Goal: Information Seeking & Learning: Check status

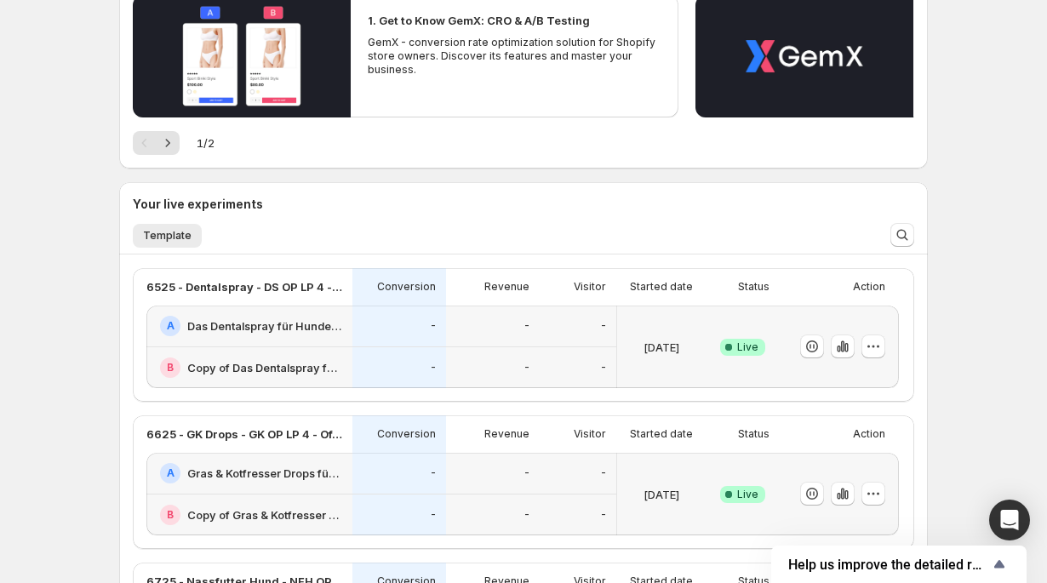
scroll to position [203, 0]
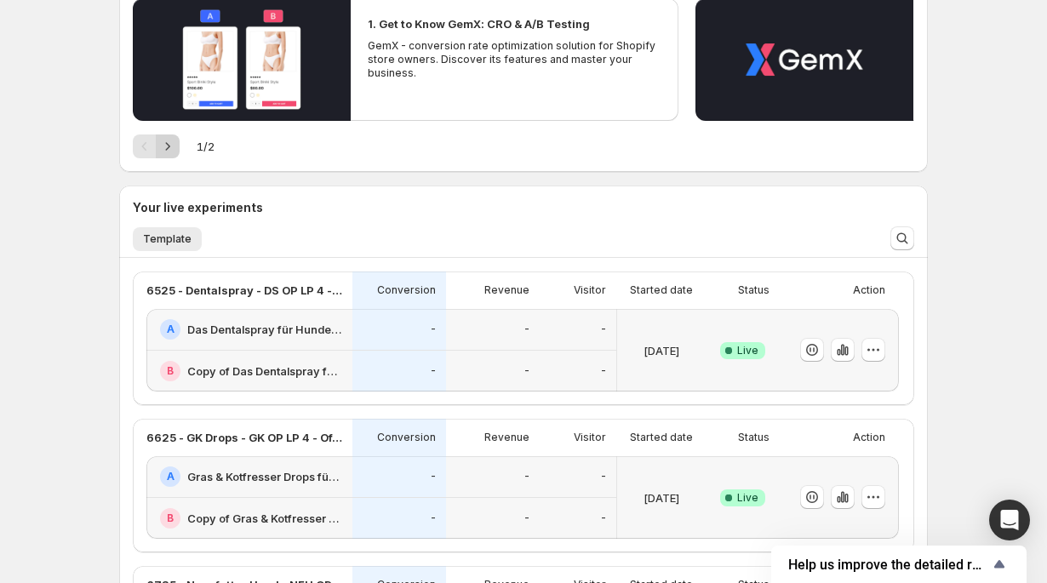
click at [165, 150] on icon "Next" at bounding box center [167, 146] width 17 height 17
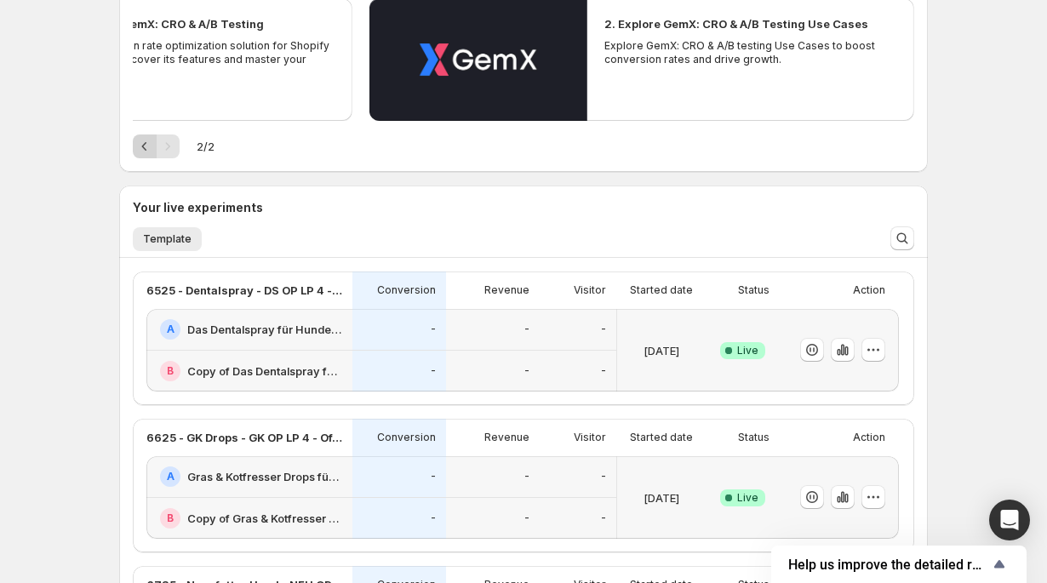
click at [140, 146] on icon "Previous" at bounding box center [144, 146] width 17 height 17
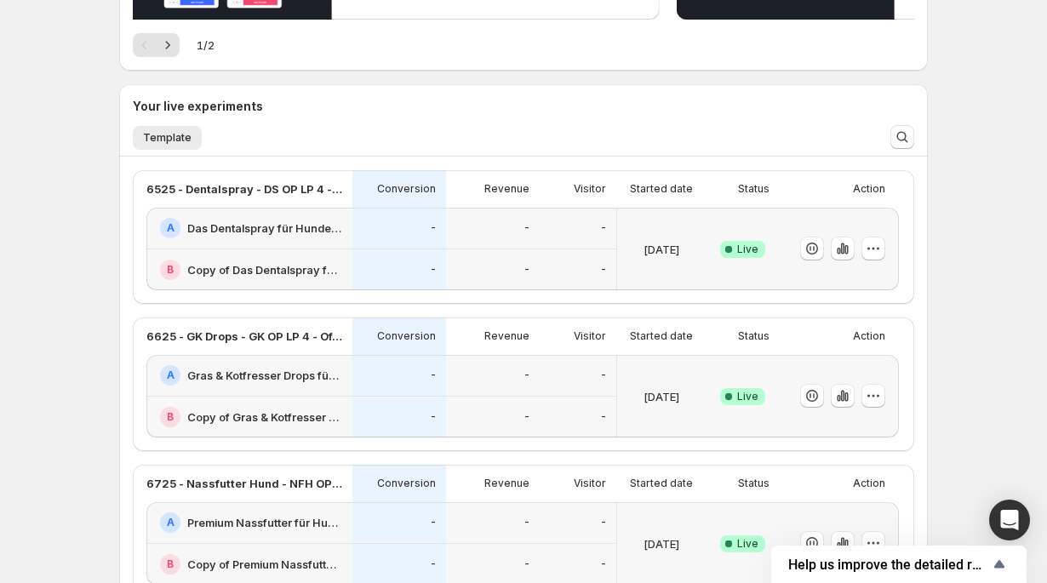
scroll to position [547, 0]
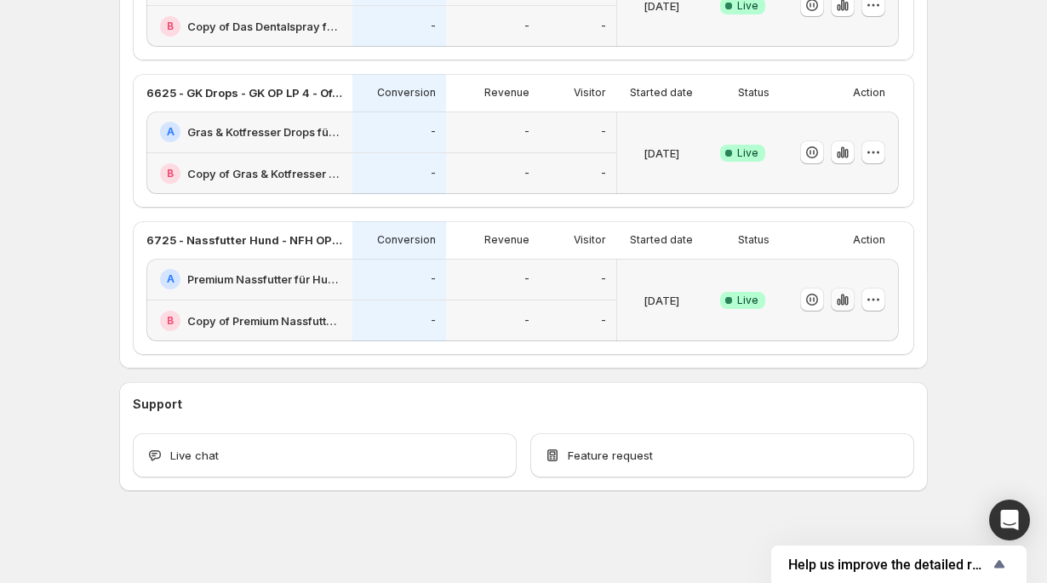
click at [848, 298] on icon "button" at bounding box center [842, 299] width 17 height 17
click at [838, 305] on icon "button" at bounding box center [838, 302] width 3 height 7
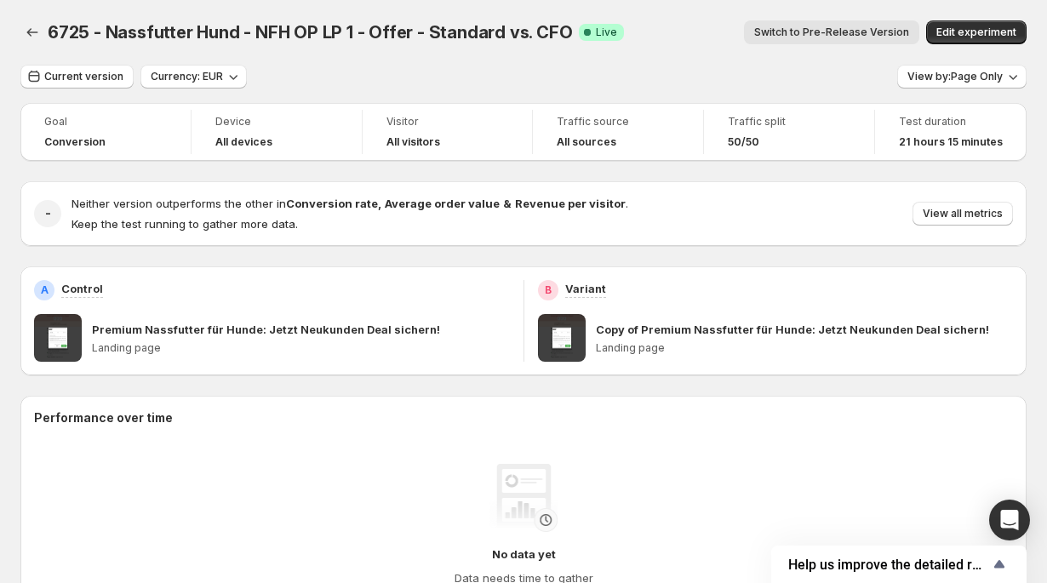
click at [845, 301] on div "B Variant Copy of Premium Nassfutter für Hunde: Jetzt Neukunden Deal sichern! L…" at bounding box center [776, 321] width 476 height 82
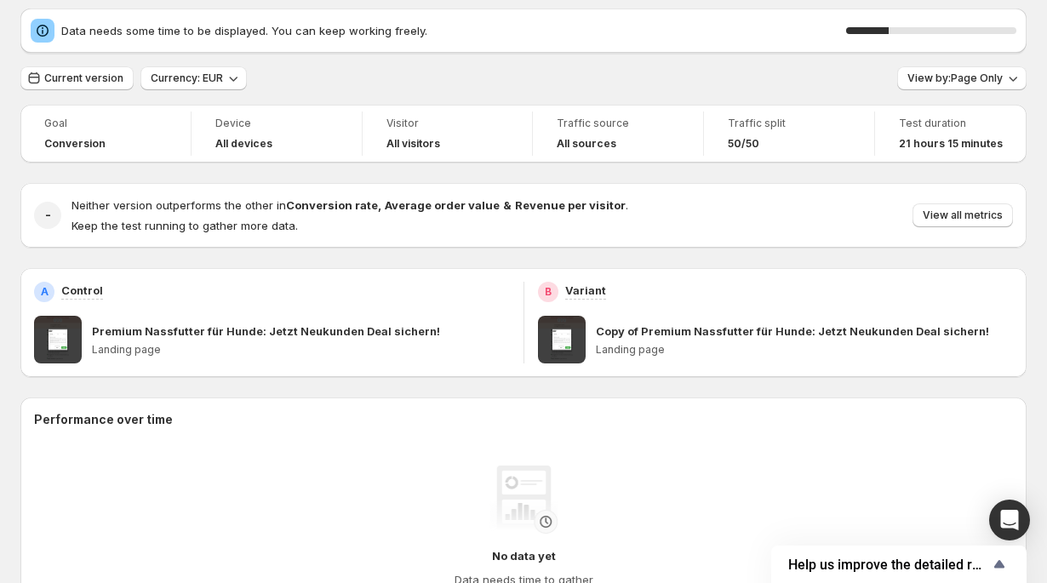
scroll to position [60, 0]
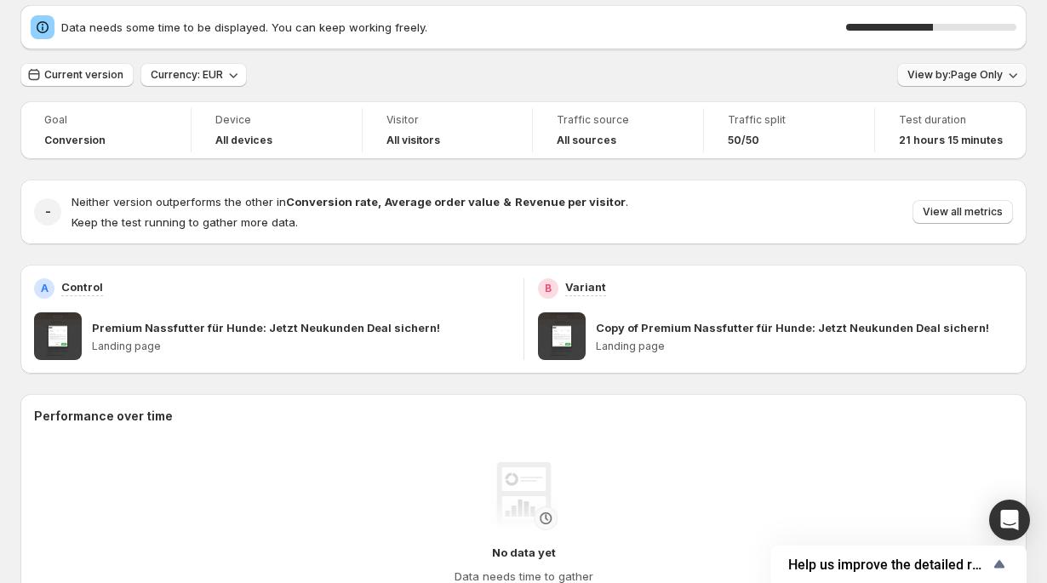
click at [986, 80] on span "View by: Page Only" at bounding box center [954, 75] width 95 height 14
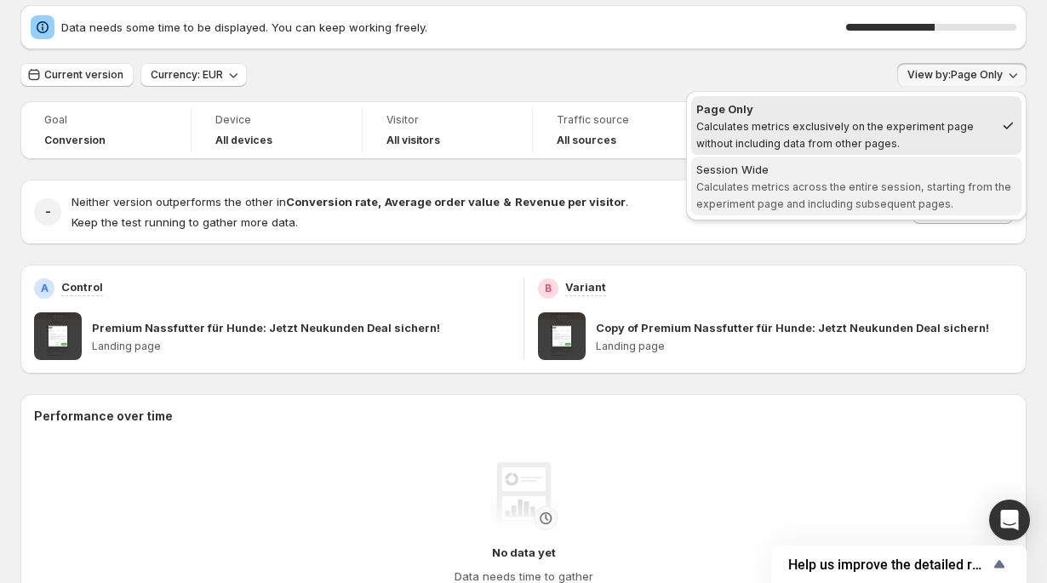
click at [896, 179] on span "Session Wide Calculates metrics across the entire session, starting from the ex…" at bounding box center [856, 186] width 320 height 51
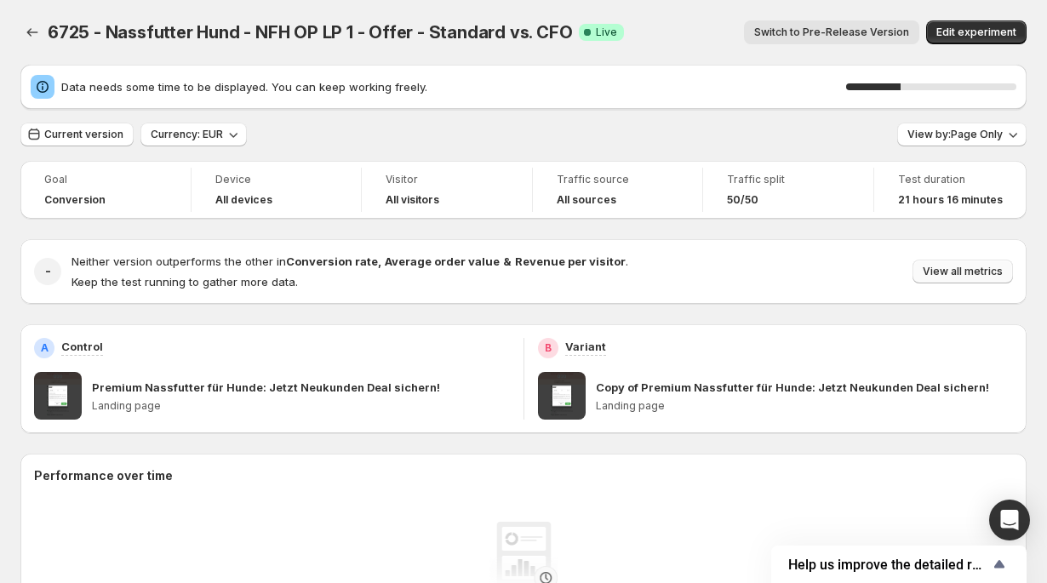
click at [992, 283] on button "View all metrics" at bounding box center [962, 272] width 100 height 24
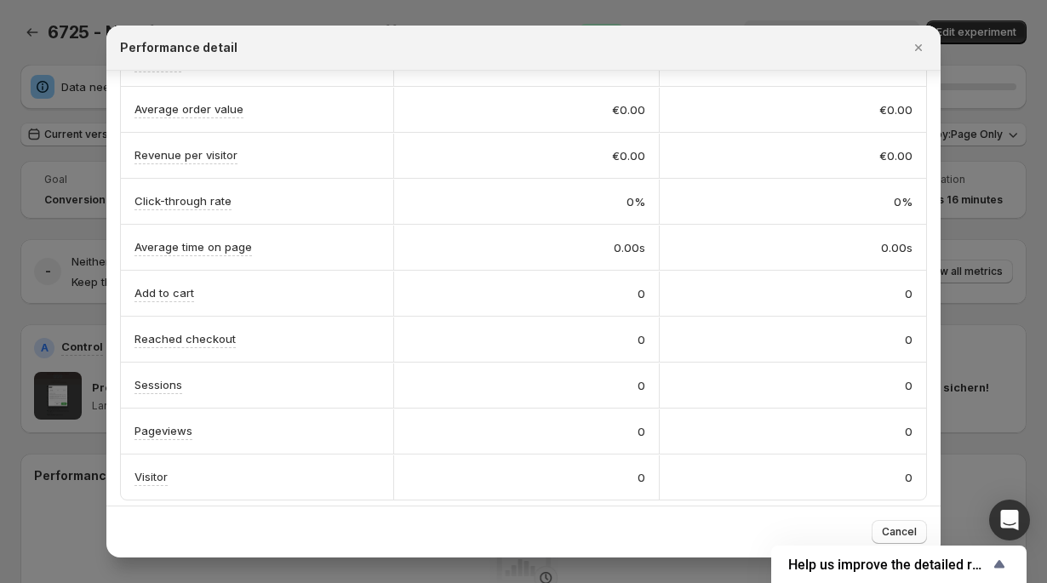
scroll to position [190, 0]
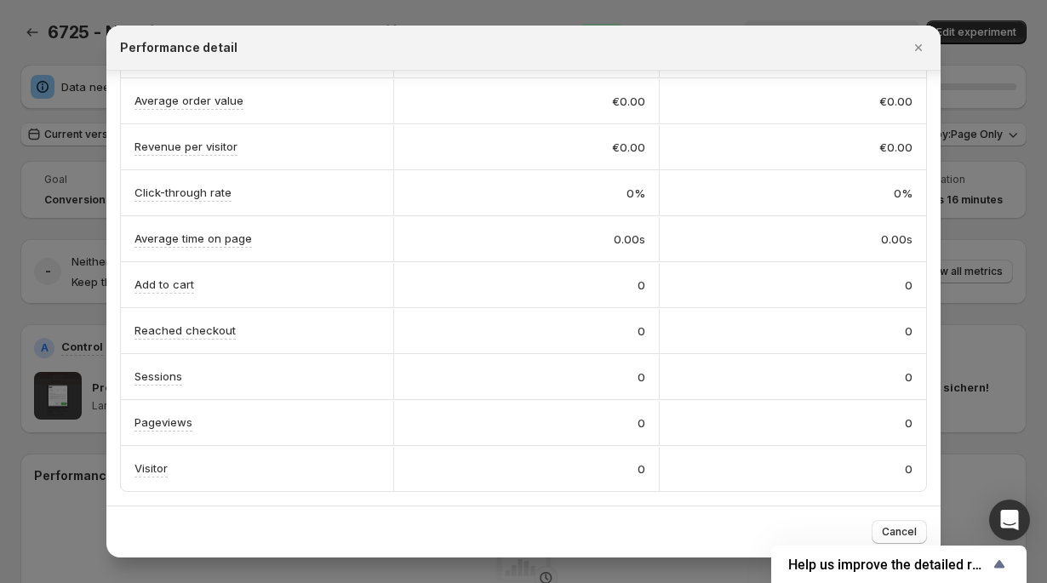
click at [985, 247] on div at bounding box center [523, 291] width 1047 height 583
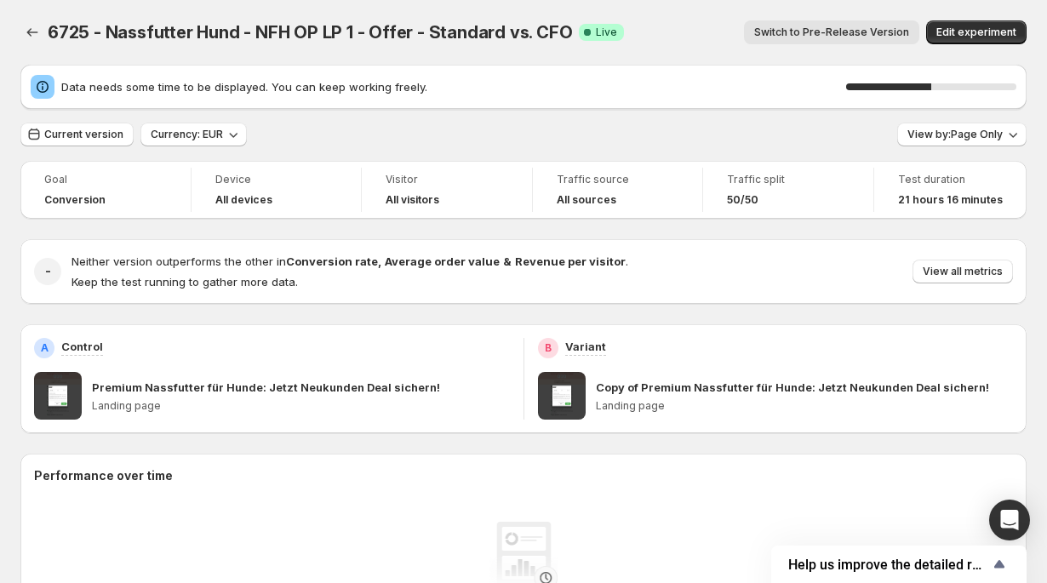
drag, startPoint x: 927, startPoint y: 86, endPoint x: 980, endPoint y: 89, distance: 53.7
click at [980, 89] on div "50 %" at bounding box center [931, 86] width 170 height 7
click at [32, 31] on icon "Back" at bounding box center [32, 32] width 17 height 17
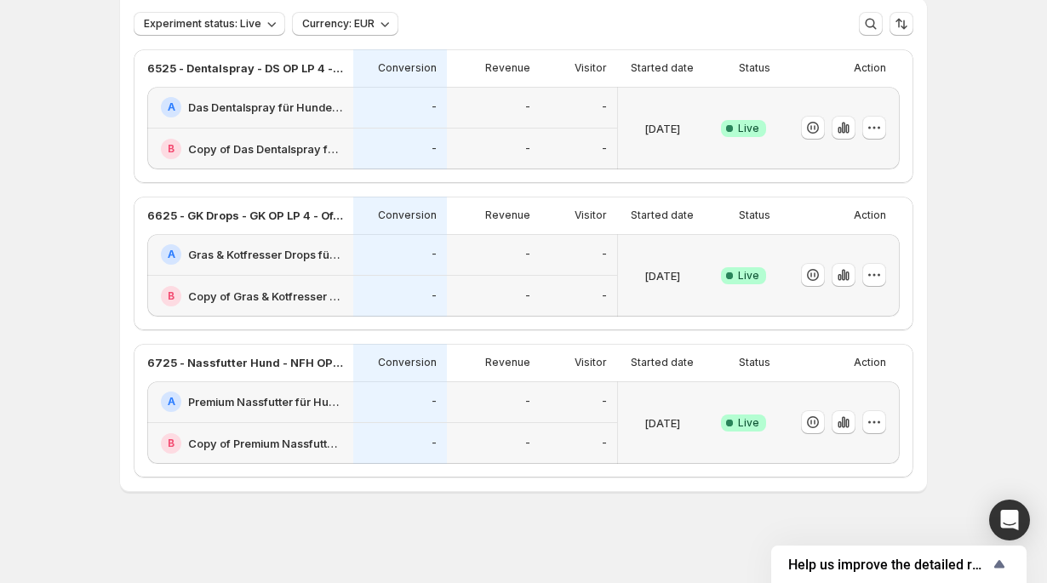
scroll to position [110, 0]
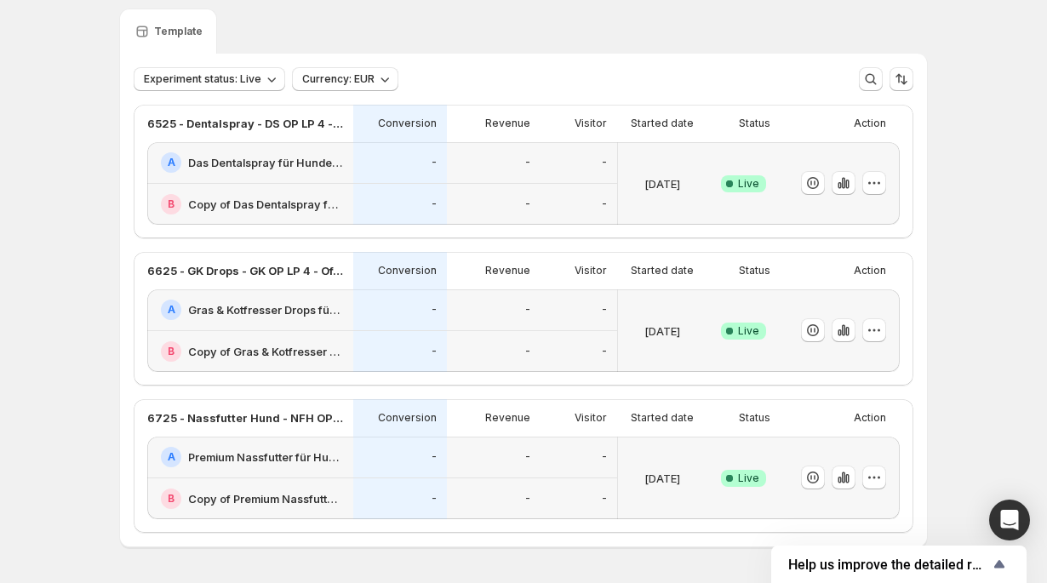
scroll to position [70, 0]
